Goal: Task Accomplishment & Management: Manage account settings

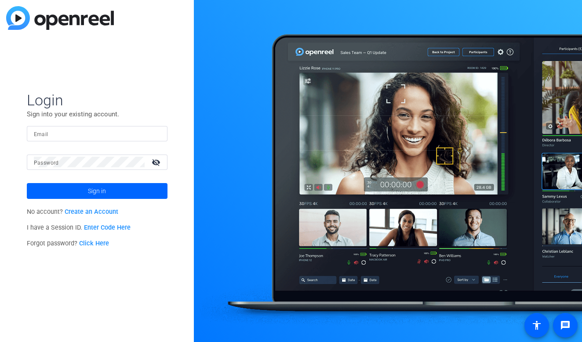
click at [141, 139] on div at bounding box center [97, 133] width 127 height 15
type input "[EMAIL_ADDRESS][DOMAIN_NAME]"
click at [97, 191] on button "Sign in" at bounding box center [97, 191] width 141 height 16
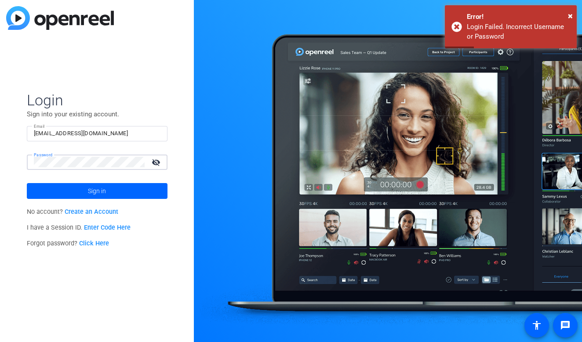
click at [162, 156] on mat-icon "visibility_off" at bounding box center [156, 162] width 21 height 13
click at [127, 188] on span at bounding box center [97, 191] width 141 height 21
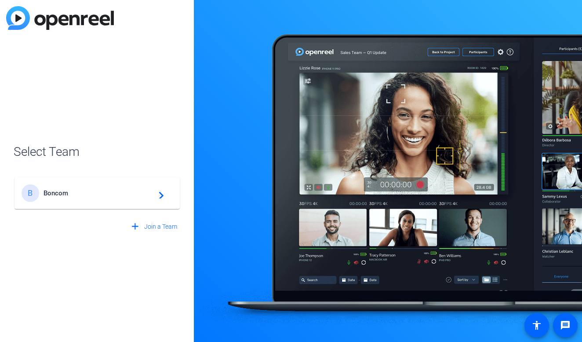
click at [150, 200] on div "B Boncom navigate_next" at bounding box center [97, 194] width 151 height 18
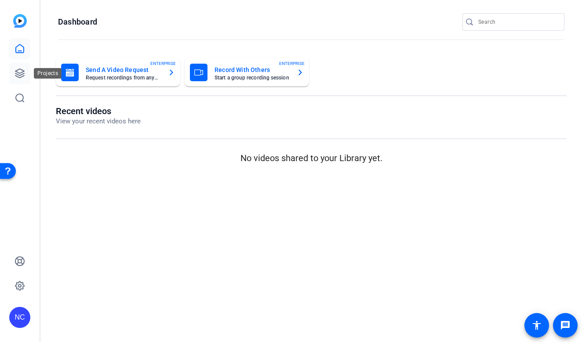
click at [20, 73] on icon at bounding box center [19, 73] width 9 height 9
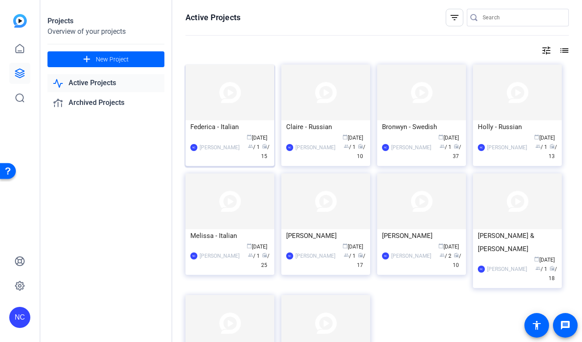
click at [232, 94] on img at bounding box center [229, 93] width 89 height 56
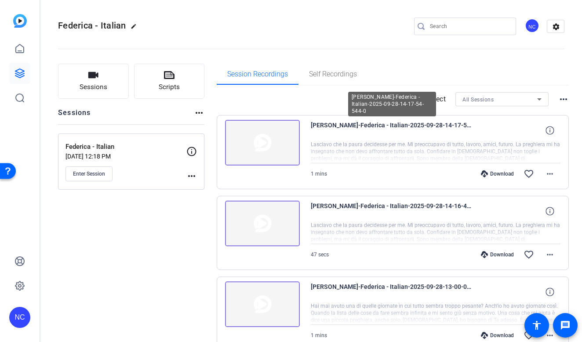
click at [323, 124] on span "[PERSON_NAME]-Federica - Italian-2025-09-28-14-17-54-544-0" at bounding box center [392, 130] width 163 height 21
click at [355, 127] on span "[PERSON_NAME]-Federica - Italian-2025-09-28-14-17-54-544-0" at bounding box center [392, 130] width 163 height 21
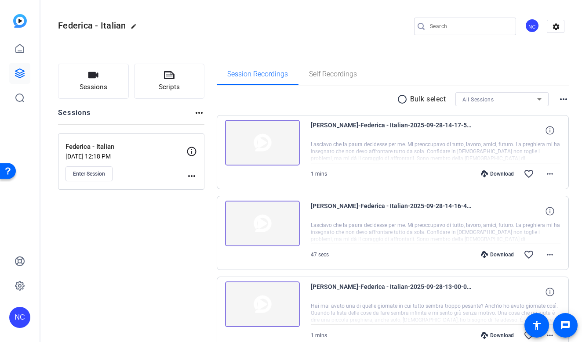
click at [262, 138] on img at bounding box center [262, 143] width 75 height 46
